Goal: Task Accomplishment & Management: Manage account settings

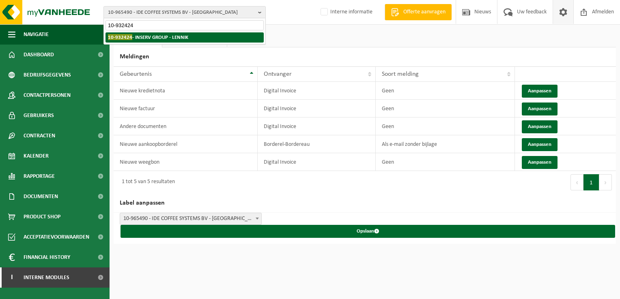
type input "10-932424"
click at [145, 39] on strong "10-932424 - INSERV GROUP - LENNIK" at bounding box center [148, 37] width 80 height 6
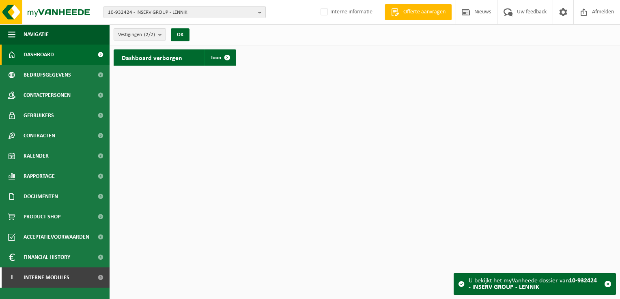
click at [136, 38] on span "Vestigingen (2/2)" at bounding box center [136, 35] width 37 height 12
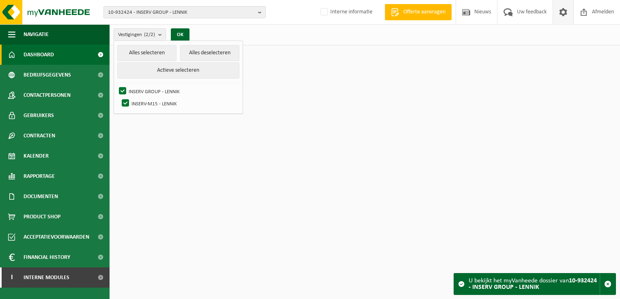
click at [565, 13] on span at bounding box center [563, 12] width 12 height 24
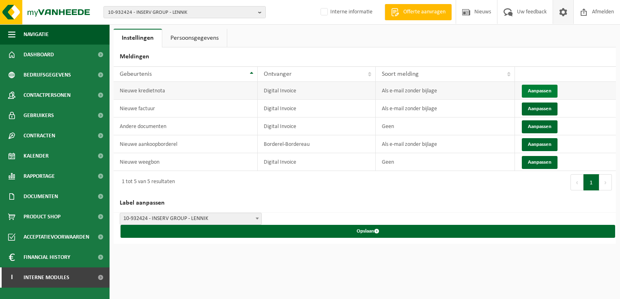
click at [540, 86] on button "Aanpassen" at bounding box center [540, 91] width 36 height 13
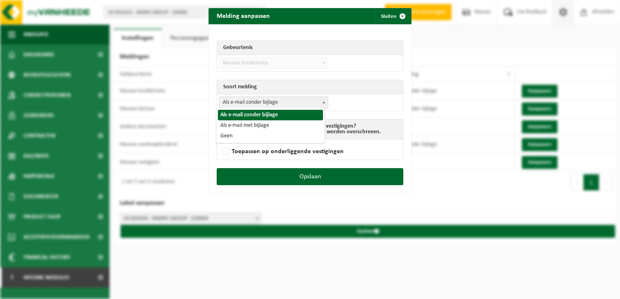
click at [253, 105] on span "Als e-mail zonder bijlage" at bounding box center [273, 102] width 108 height 11
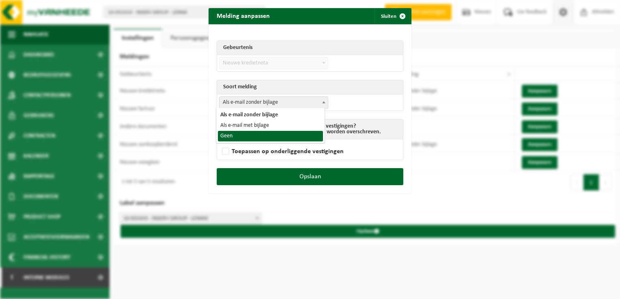
select select "1"
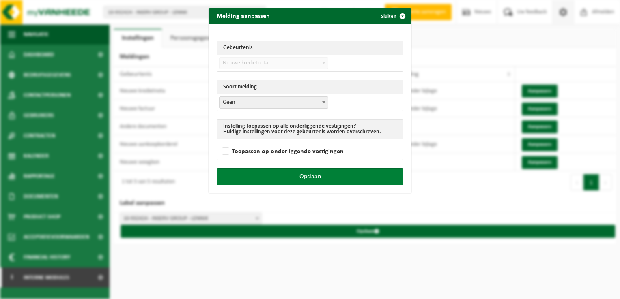
click at [343, 173] on button "Opslaan" at bounding box center [310, 176] width 187 height 17
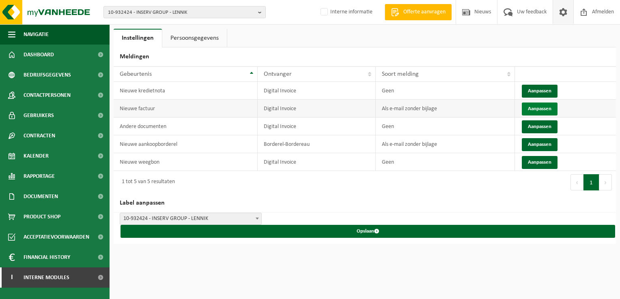
click at [537, 105] on button "Aanpassen" at bounding box center [540, 109] width 36 height 13
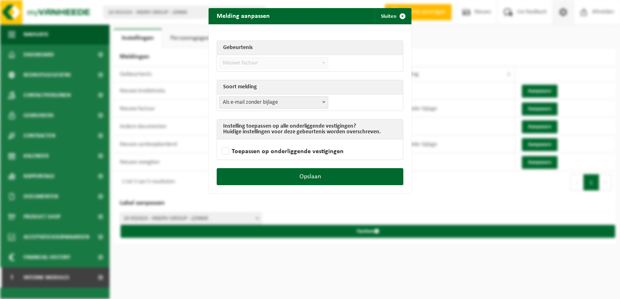
click at [234, 95] on td "Als e-mail zonder bijlage Als e-mail met bijlage Geen Als e-mail zonder bijlage" at bounding box center [310, 103] width 186 height 16
click at [241, 103] on span "Als e-mail zonder bijlage" at bounding box center [273, 102] width 108 height 11
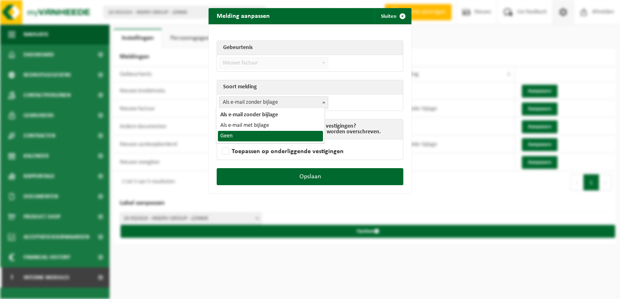
select select "1"
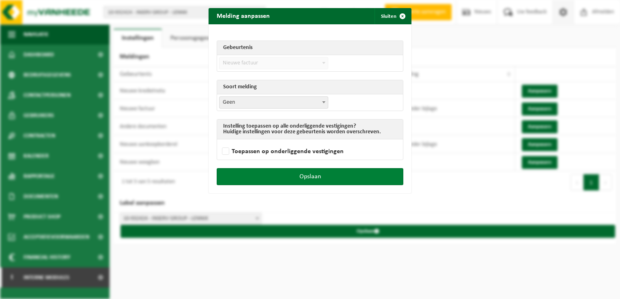
click at [341, 178] on button "Opslaan" at bounding box center [310, 176] width 187 height 17
